Goal: Find specific page/section: Find specific page/section

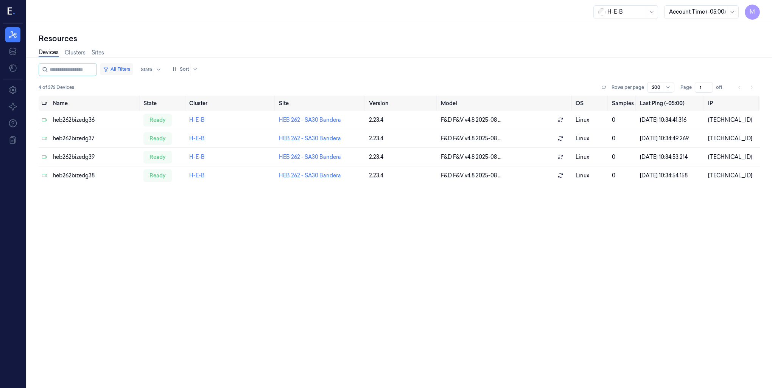
click at [122, 70] on button "All Filters" at bounding box center [116, 69] width 33 height 12
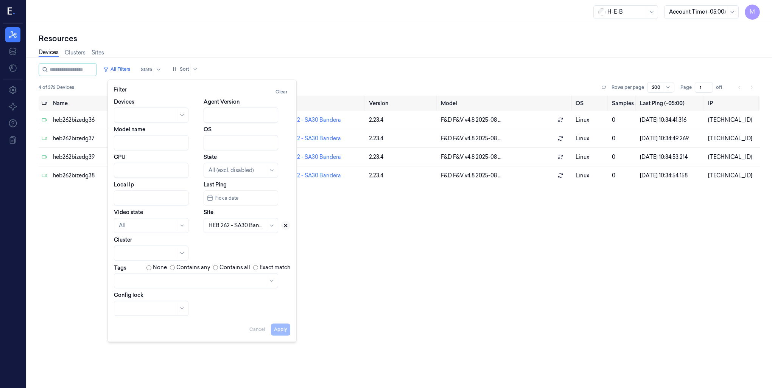
click at [284, 228] on icon at bounding box center [285, 225] width 5 height 5
click at [217, 229] on div at bounding box center [233, 226] width 48 height 8
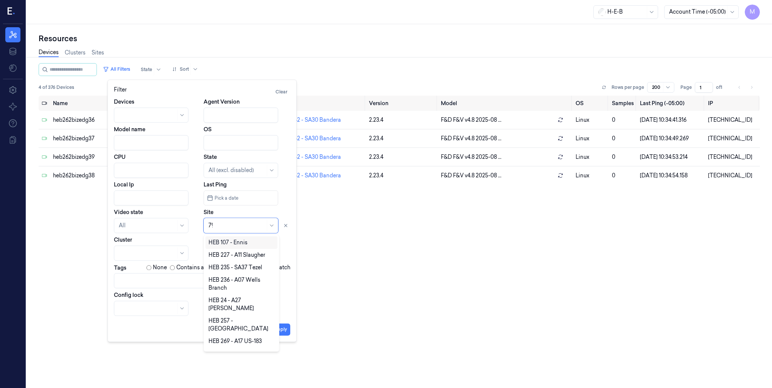
type input "790"
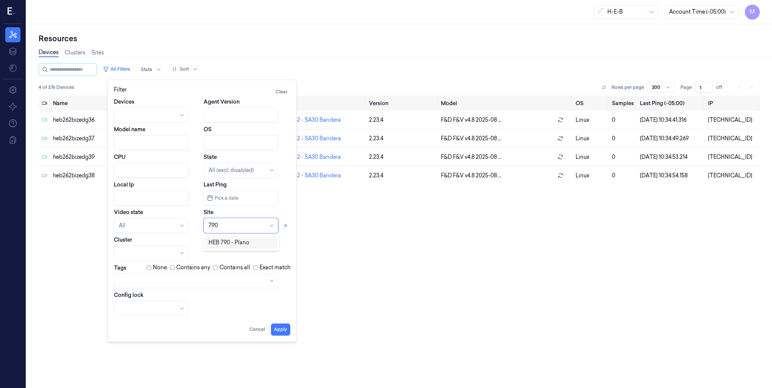
click at [224, 243] on div "HEB 790 - Plano" at bounding box center [229, 243] width 41 height 8
click at [282, 329] on button "Apply" at bounding box center [280, 330] width 19 height 12
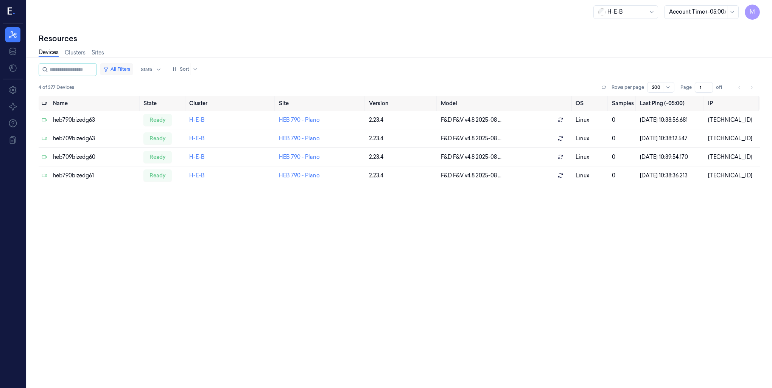
click at [127, 69] on button "All Filters" at bounding box center [116, 69] width 33 height 12
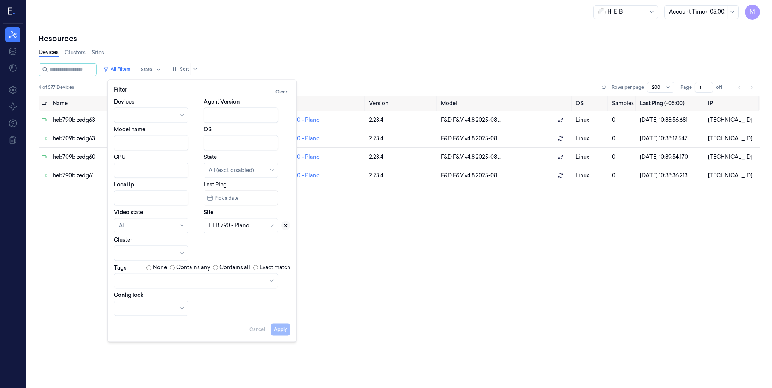
click at [287, 226] on icon at bounding box center [286, 225] width 3 height 3
click at [246, 229] on div at bounding box center [237, 226] width 57 height 8
type input "262"
click at [257, 241] on div "HEB 262 - SA30 Bandera" at bounding box center [240, 243] width 62 height 8
click at [282, 330] on button "Apply" at bounding box center [280, 330] width 19 height 12
